Goal: Communication & Community: Answer question/provide support

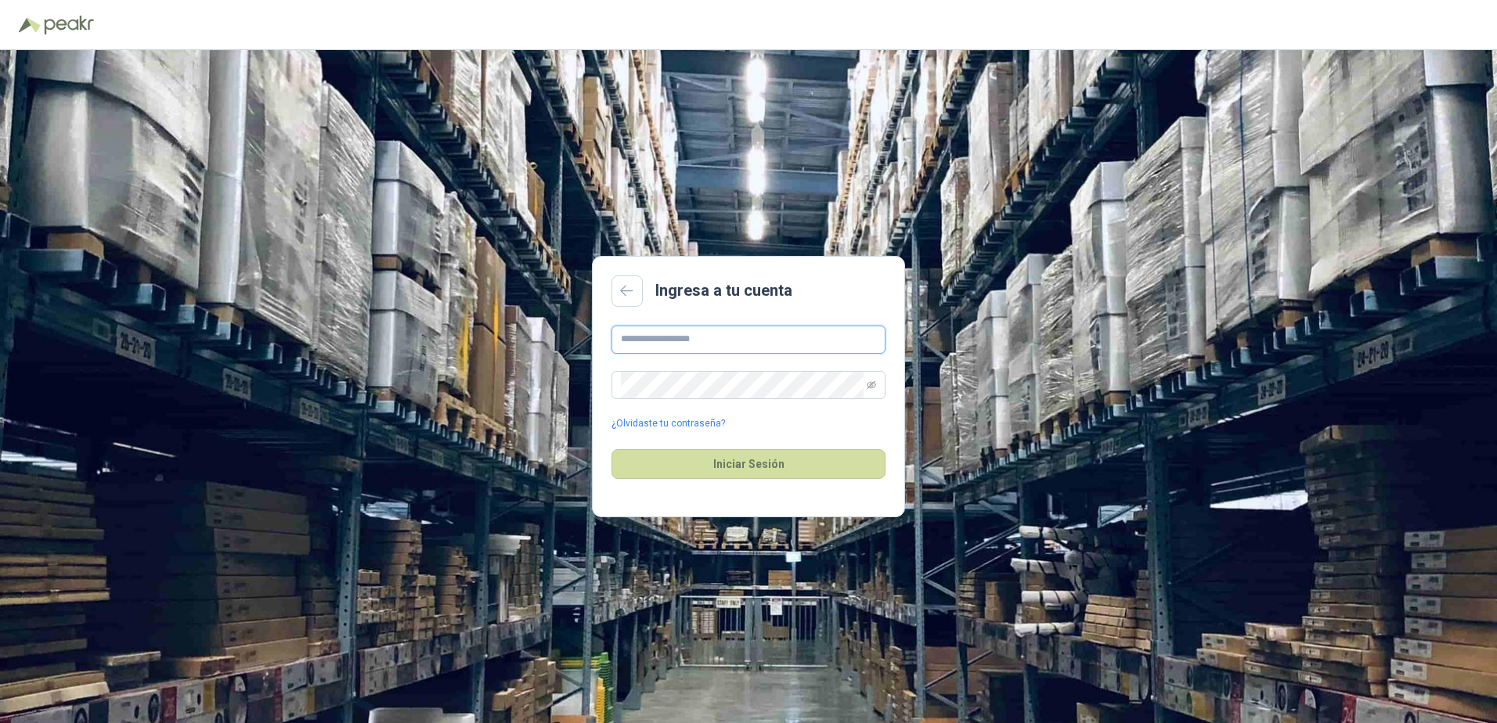
type input "**********"
click at [748, 489] on div "Iniciar Sesión" at bounding box center [748, 464] width 274 height 67
click at [758, 474] on button "Iniciar Sesión" at bounding box center [748, 464] width 274 height 30
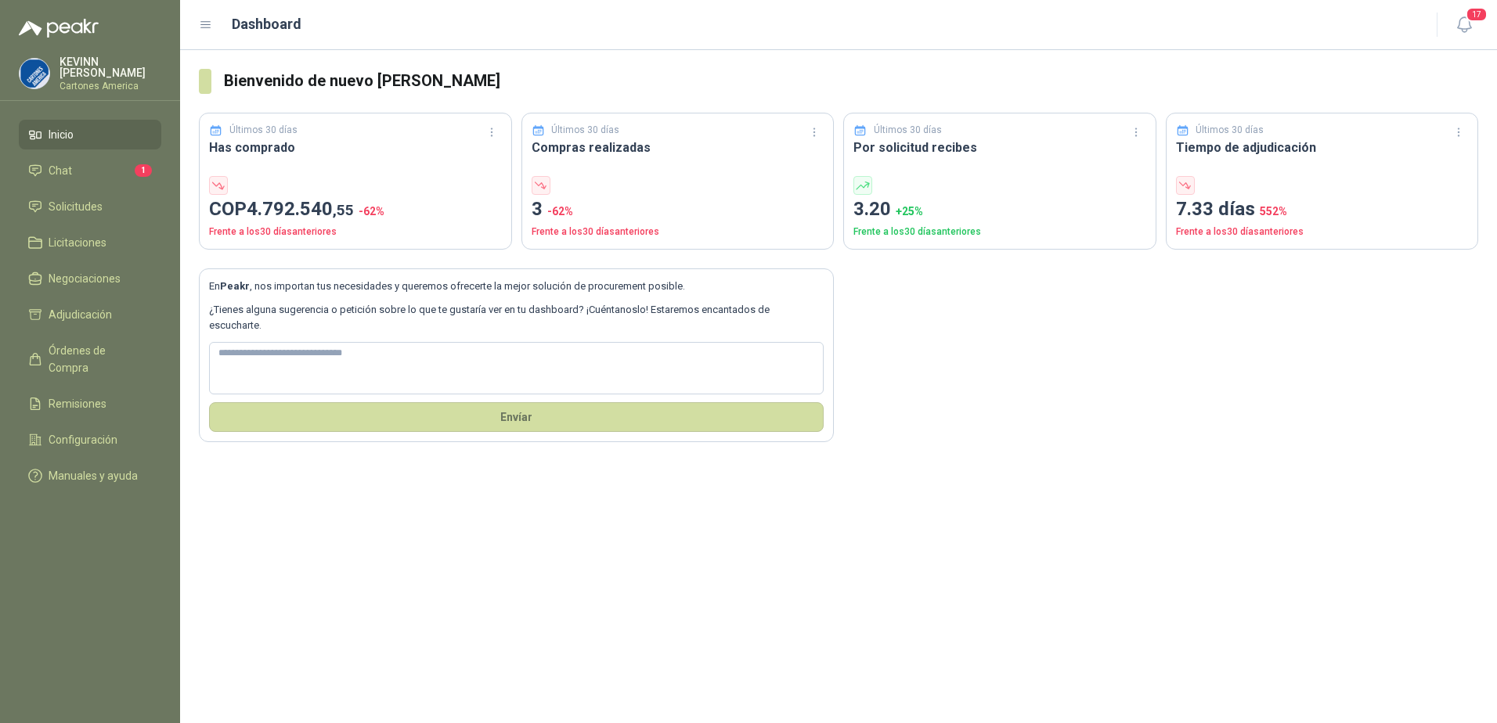
click at [119, 164] on li "Chat 1" at bounding box center [90, 170] width 124 height 17
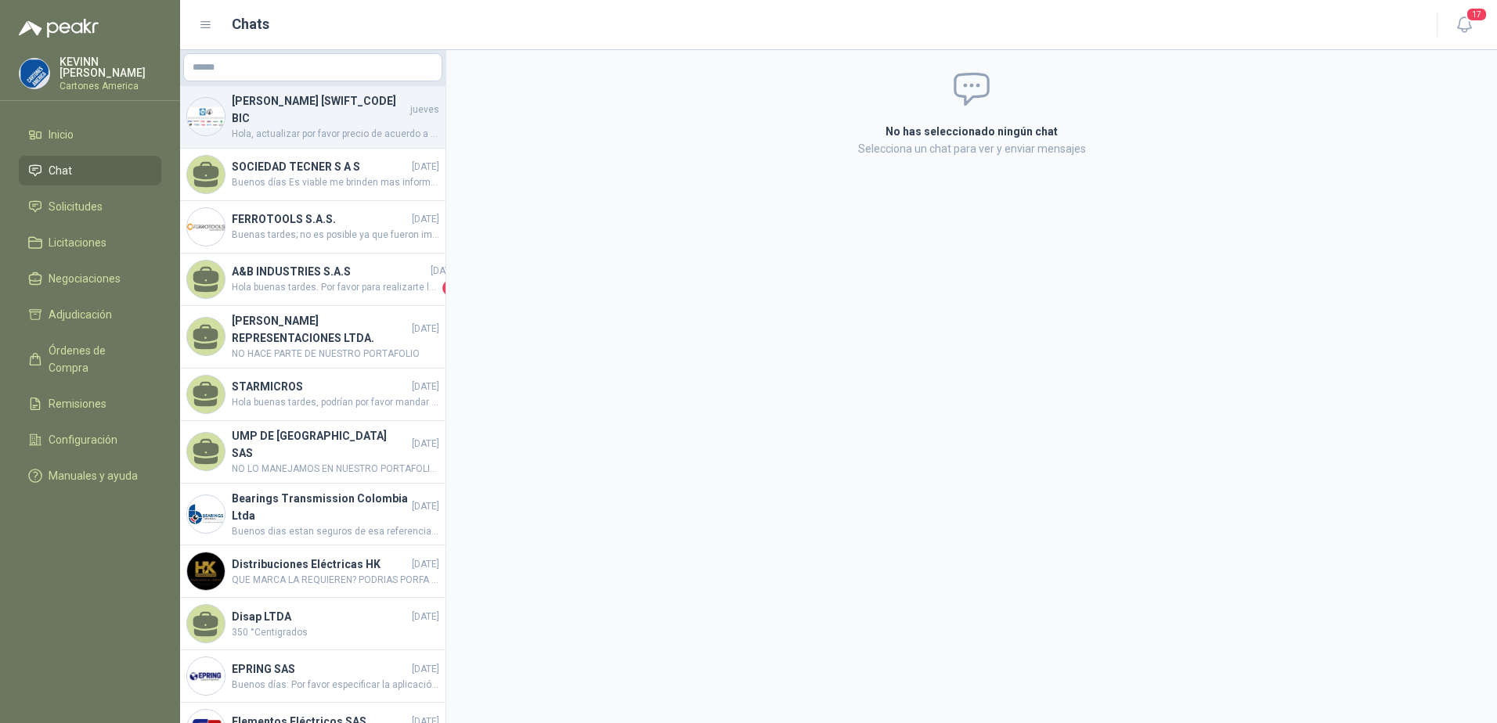
click at [319, 127] on span "Hola, actualizar por favor precio de acuerdo a lo acordado. 126 USD" at bounding box center [335, 134] width 207 height 15
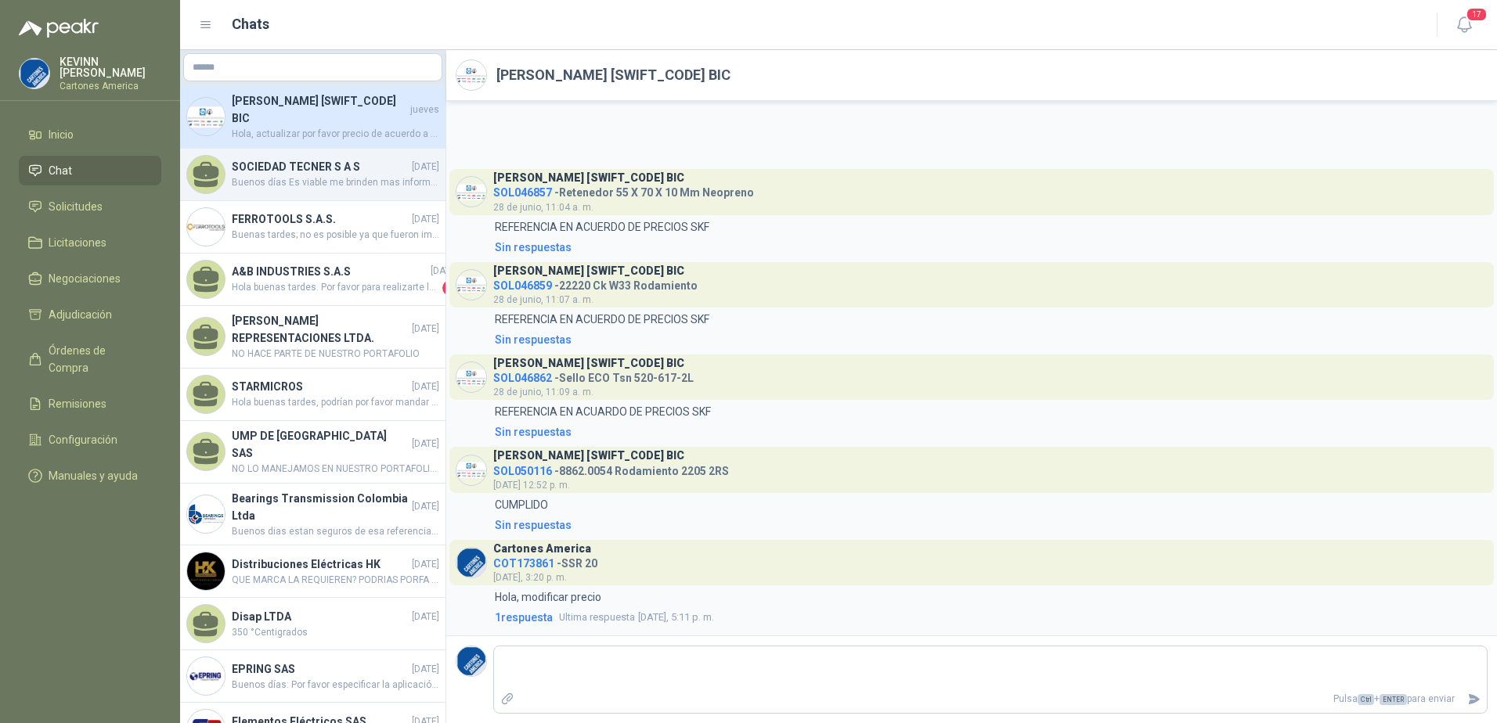
click at [331, 180] on span "Buenos días Es viable me brinden mas informacion de este producto para asi pode…" at bounding box center [335, 182] width 207 height 15
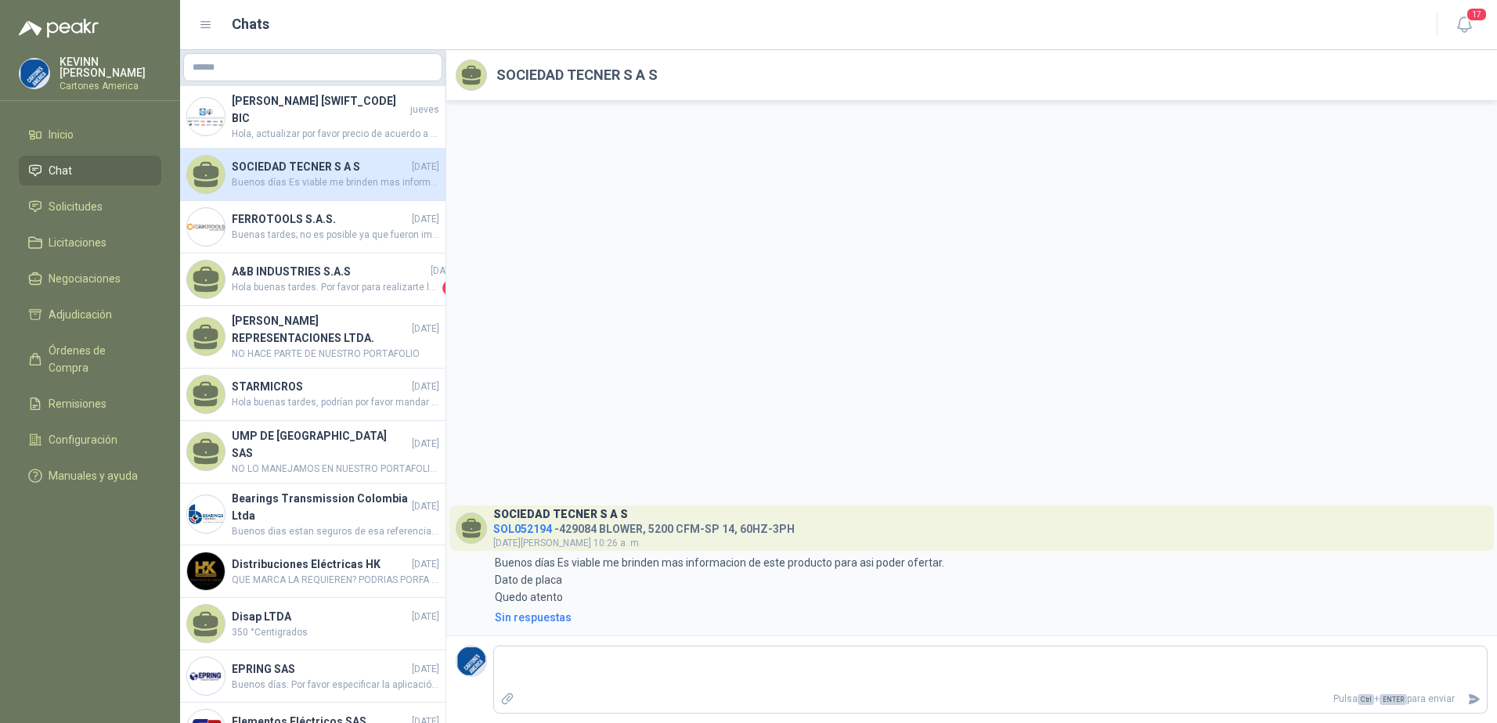
click at [287, 175] on span "Buenos días Es viable me brinden mas informacion de este producto para asi pode…" at bounding box center [335, 182] width 207 height 15
click at [298, 228] on span "Buenas tardes; no es posible ya que fueron importados." at bounding box center [335, 235] width 207 height 15
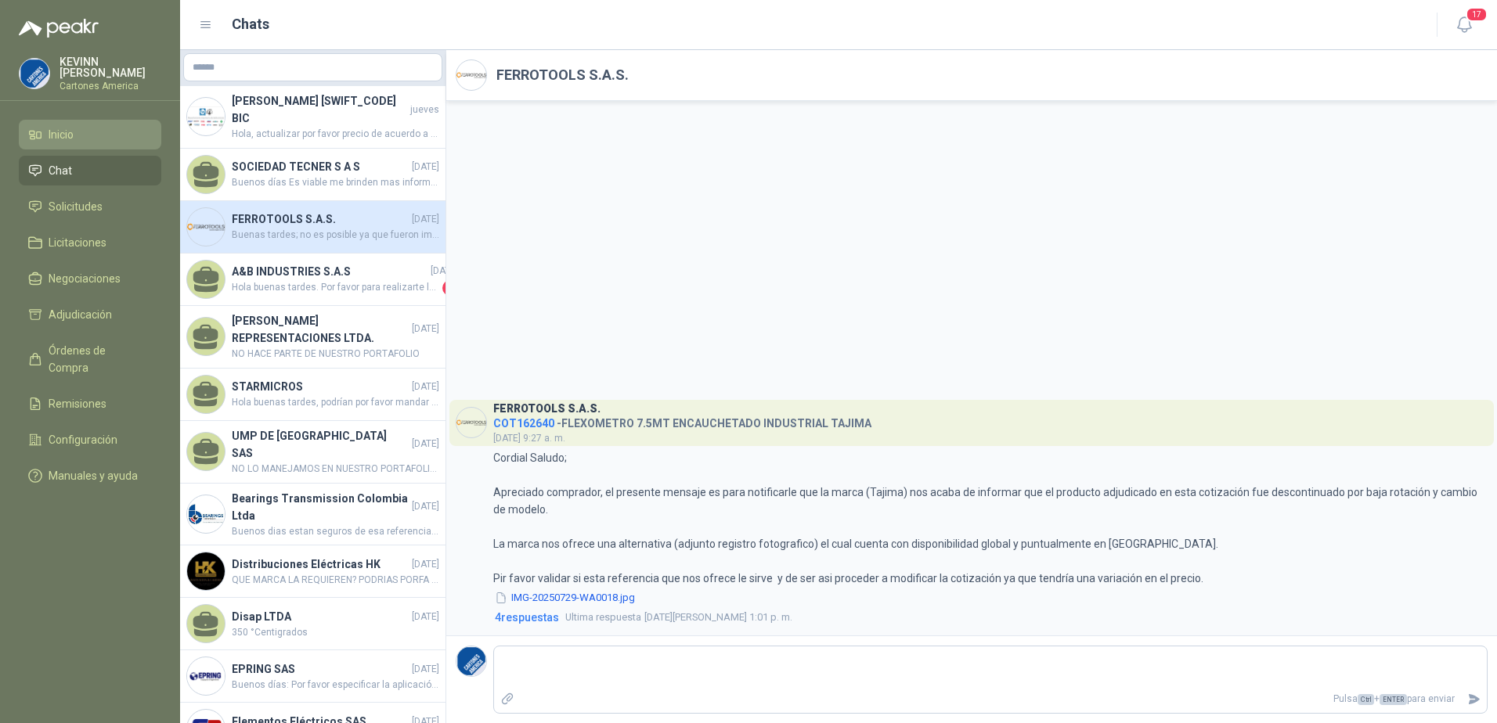
click at [89, 143] on link "Inicio" at bounding box center [90, 135] width 142 height 30
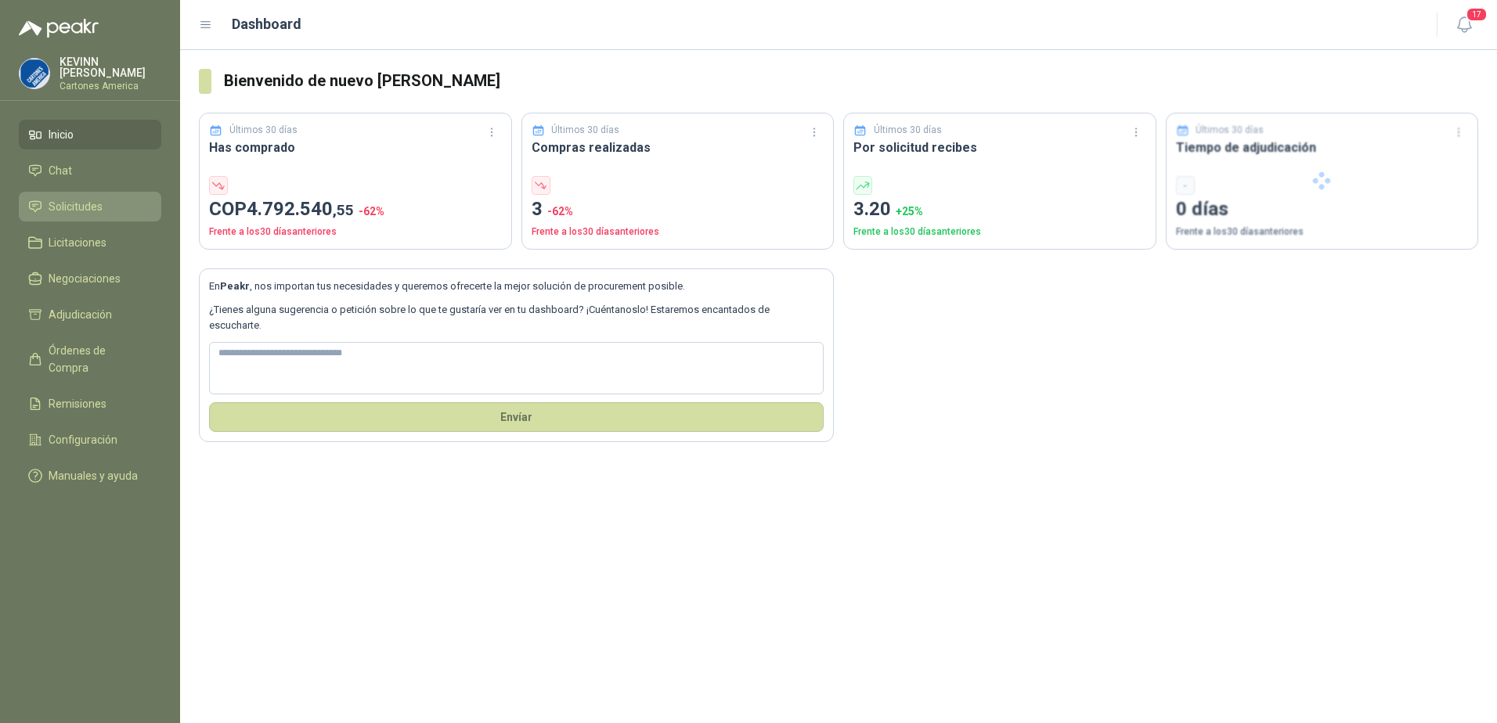
click at [93, 207] on span "Solicitudes" at bounding box center [76, 206] width 54 height 17
